Goal: Use online tool/utility: Utilize a website feature to perform a specific function

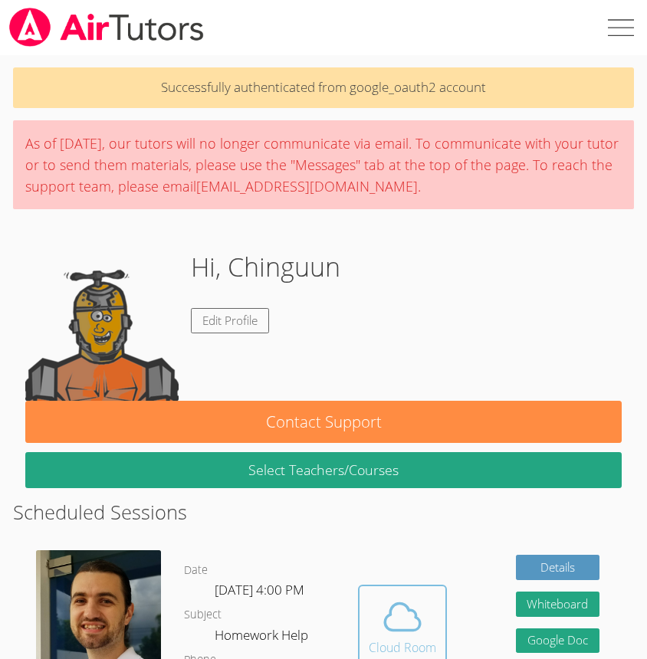
click at [391, 620] on icon at bounding box center [402, 616] width 43 height 43
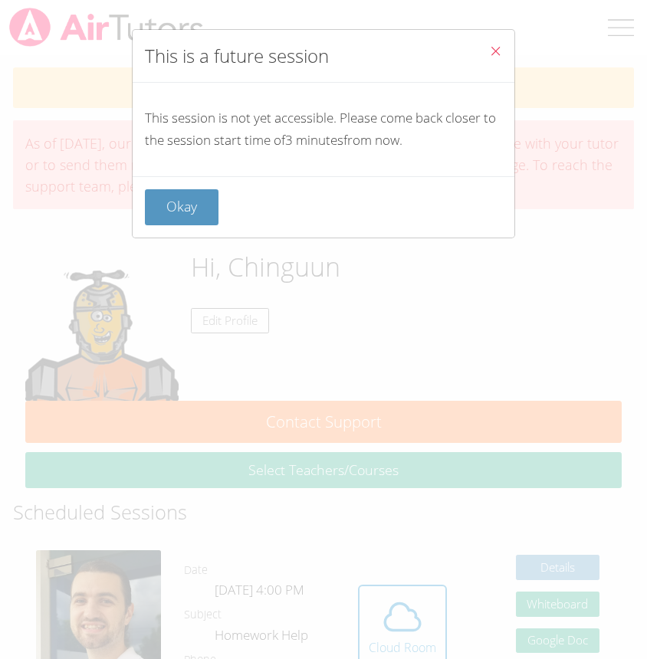
click at [500, 50] on icon "Close" at bounding box center [495, 50] width 13 height 13
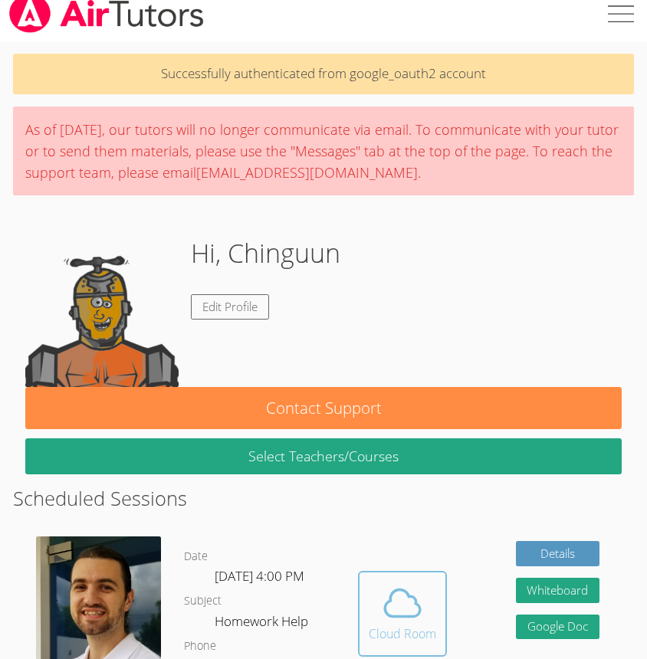
click at [376, 613] on span at bounding box center [402, 603] width 67 height 43
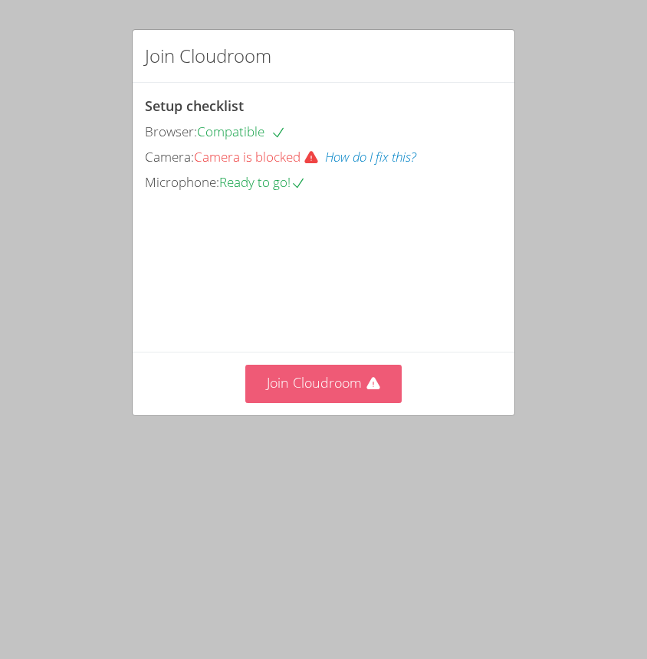
click at [309, 402] on button "Join Cloudroom" at bounding box center [323, 384] width 157 height 38
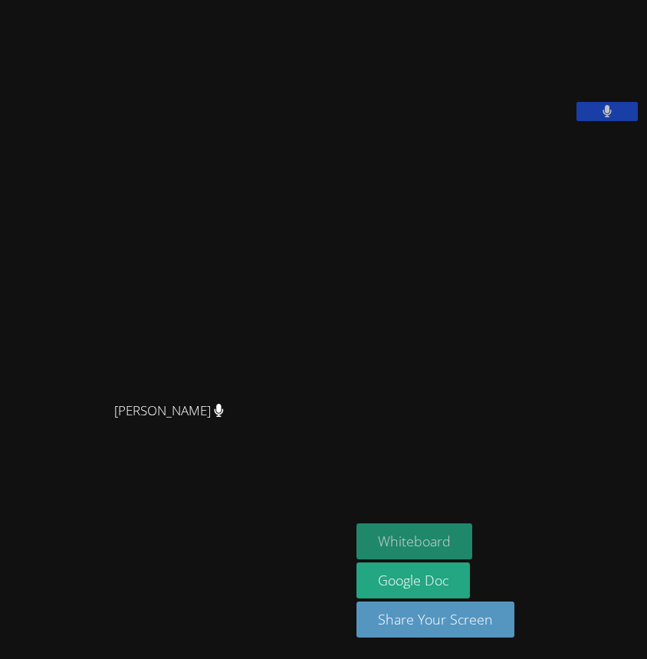
click at [424, 549] on button "Whiteboard" at bounding box center [414, 541] width 116 height 36
